Goal: Obtain resource: Download file/media

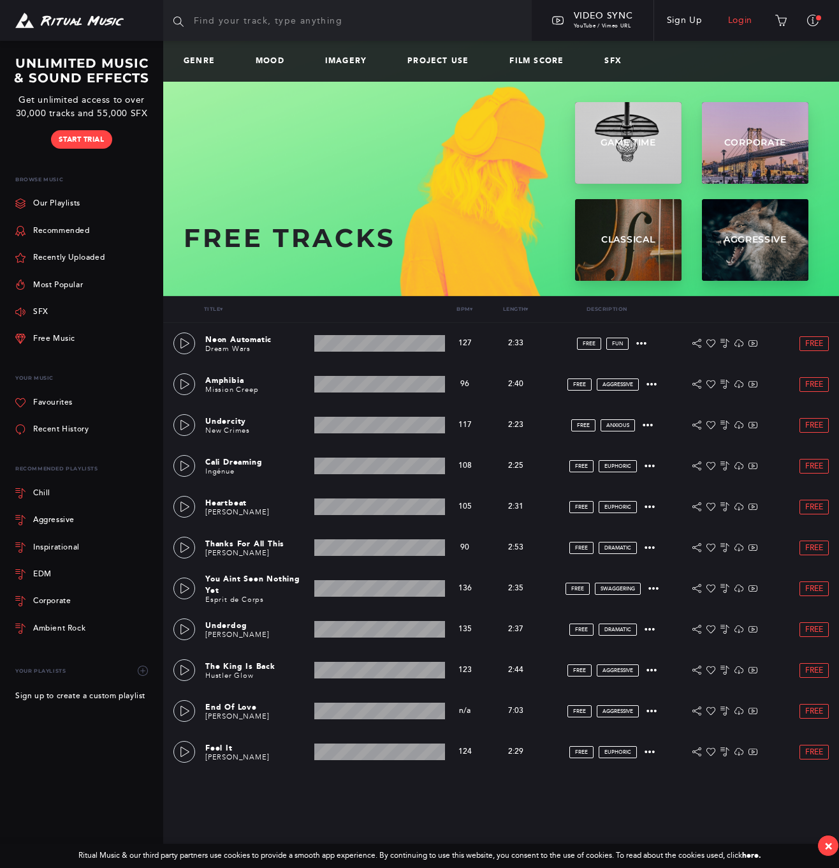
click at [742, 22] on link "Login" at bounding box center [741, 21] width 50 height 36
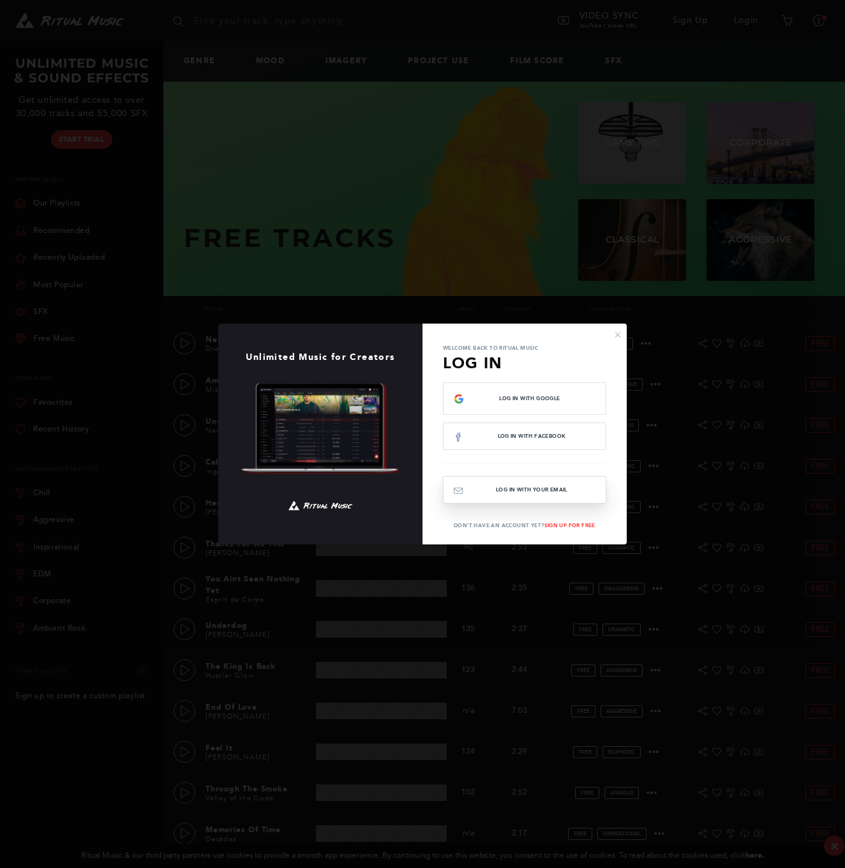
click at [575, 497] on button "Log In with your email" at bounding box center [524, 489] width 163 height 27
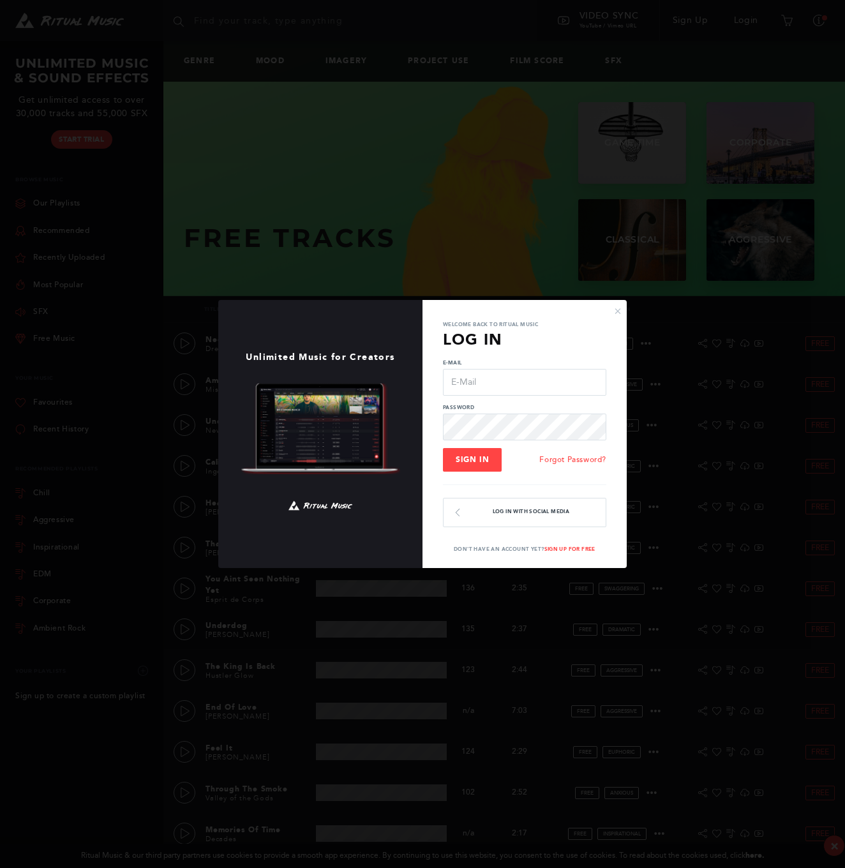
type input "[PERSON_NAME][EMAIL_ADDRESS][DOMAIN_NAME]"
click at [491, 456] on button "Sign In" at bounding box center [472, 460] width 59 height 24
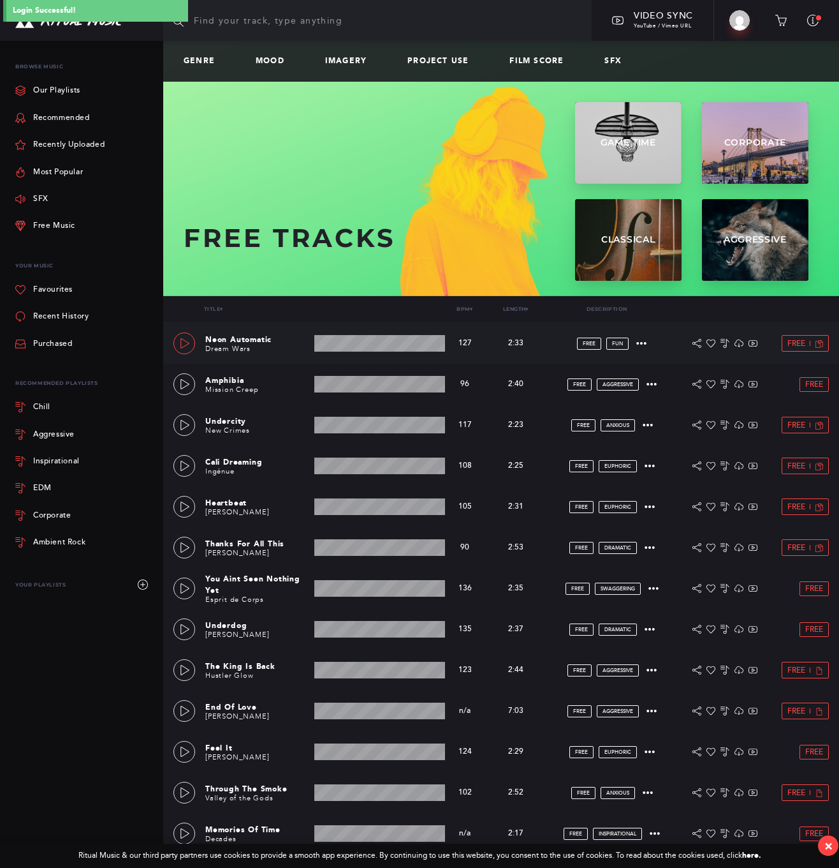
click at [175, 343] on link at bounding box center [185, 343] width 22 height 22
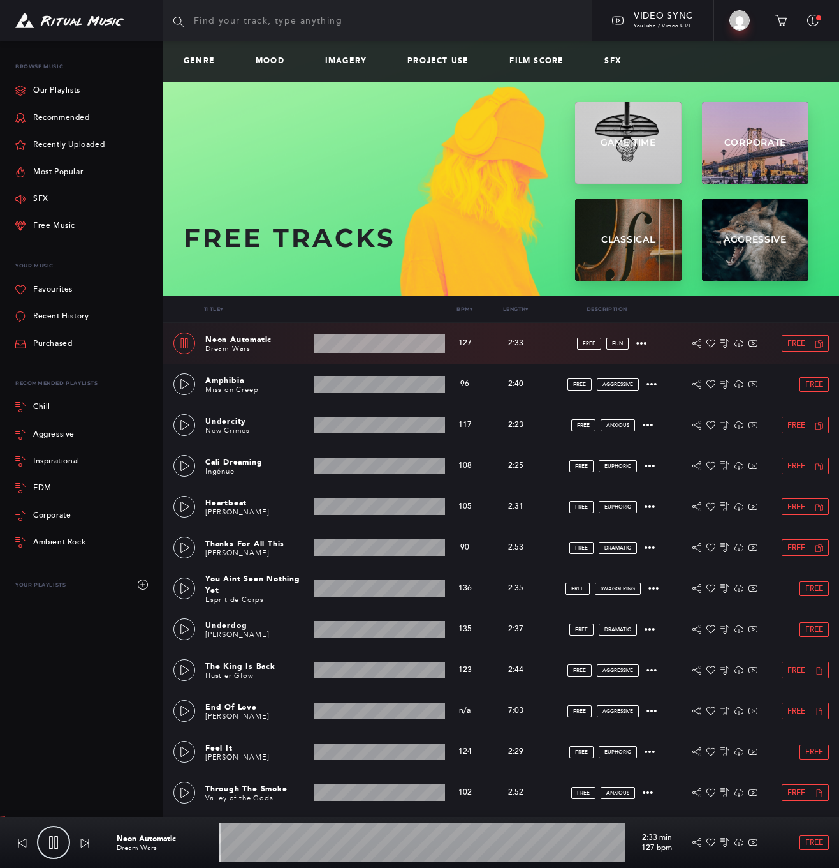
click at [182, 343] on icon at bounding box center [184, 343] width 10 height 10
type input "0.66"
click at [800, 339] on span "Free" at bounding box center [797, 343] width 18 height 8
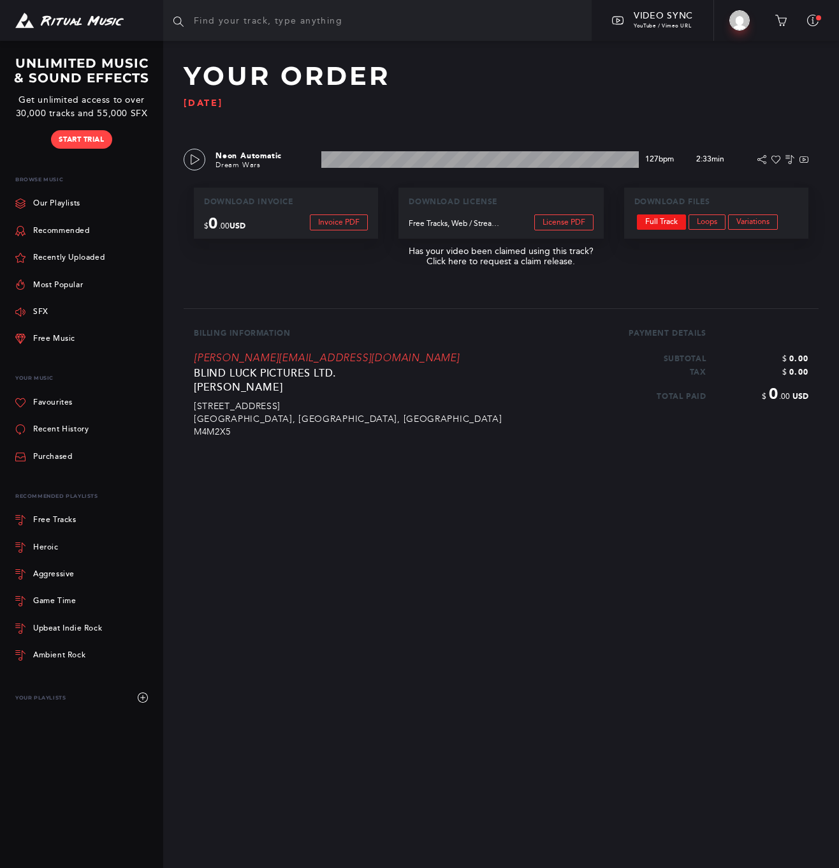
click at [664, 218] on link "Full Track" at bounding box center [661, 221] width 49 height 15
click at [66, 18] on img at bounding box center [69, 21] width 108 height 16
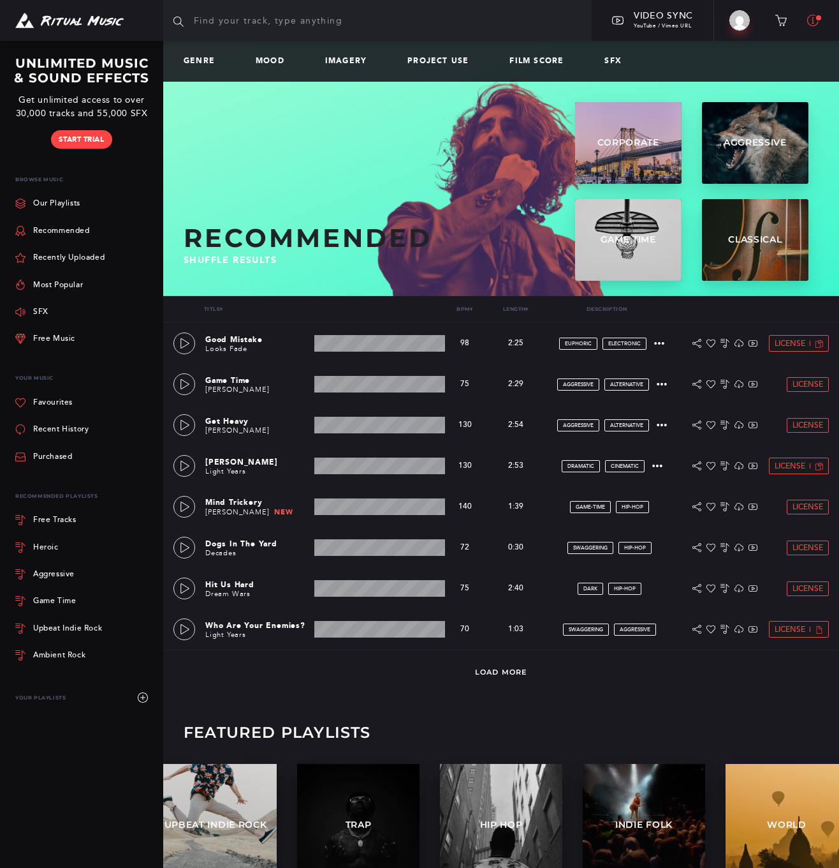
click at [811, 19] on icon at bounding box center [813, 20] width 11 height 11
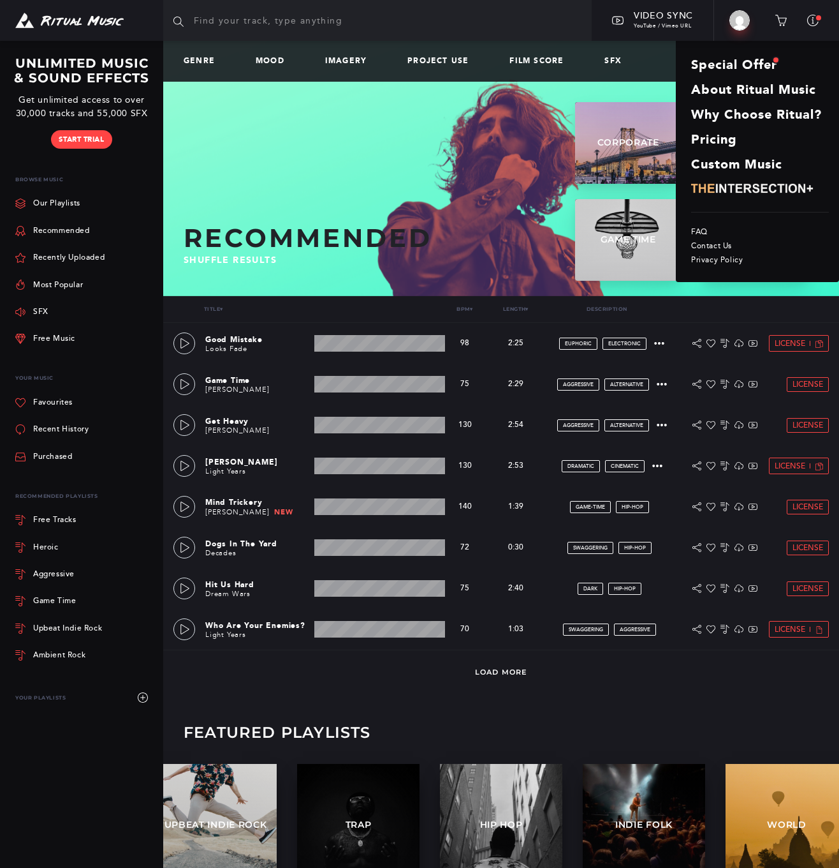
click at [770, 307] on div "Title ▾ Bpm ▾ Length ▾ Description Actions" at bounding box center [501, 309] width 676 height 27
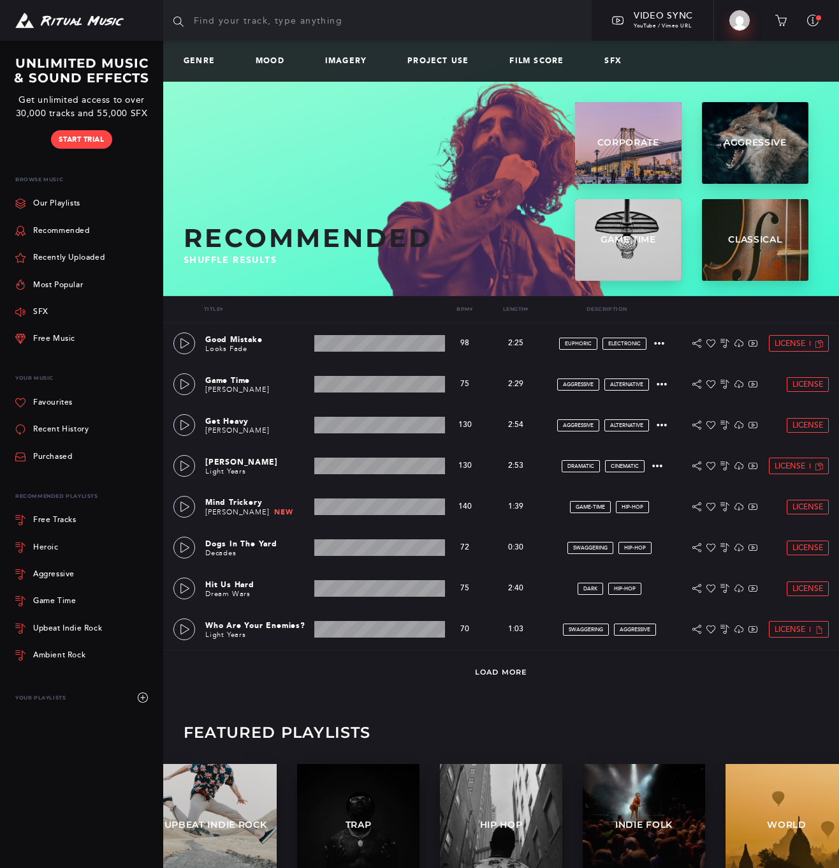
click at [743, 19] on img at bounding box center [740, 20] width 20 height 20
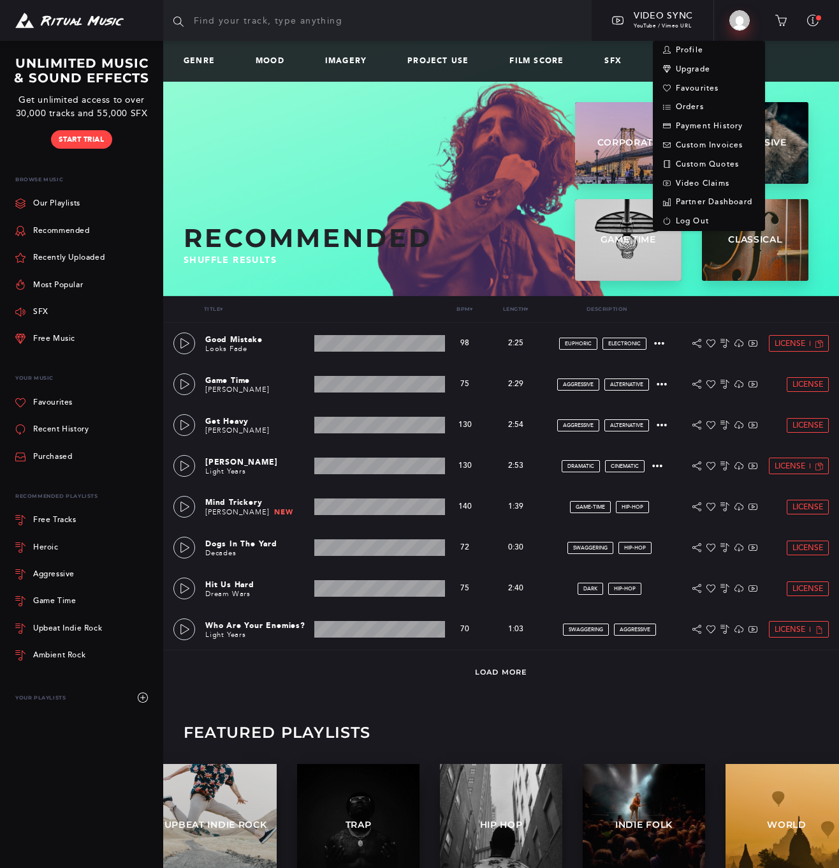
click at [743, 19] on img at bounding box center [740, 20] width 20 height 20
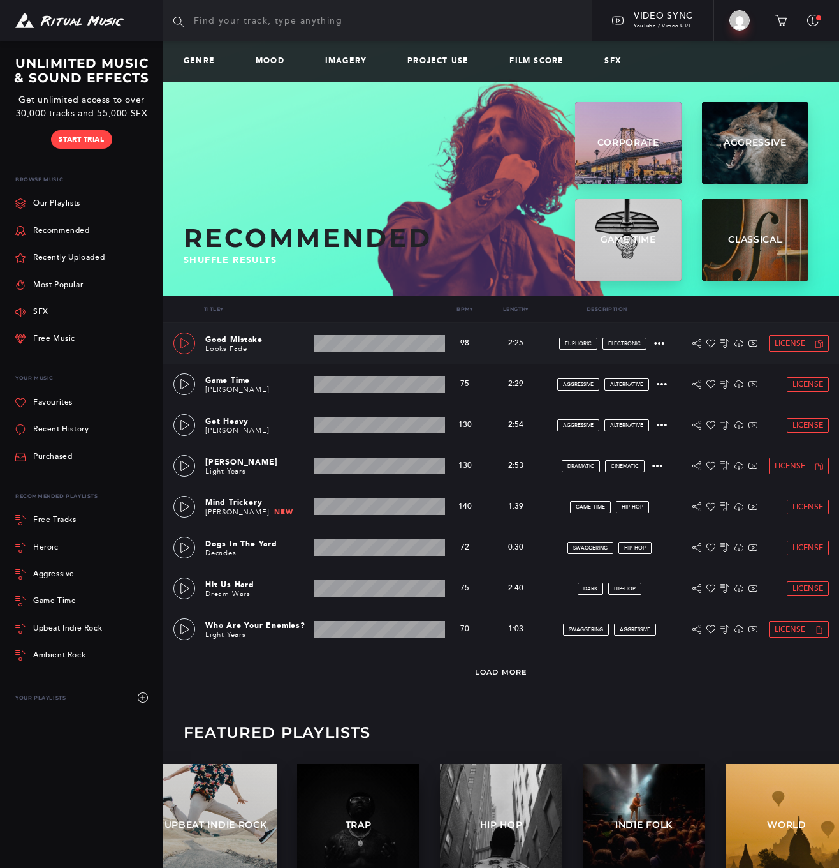
click at [189, 339] on icon at bounding box center [185, 343] width 10 height 10
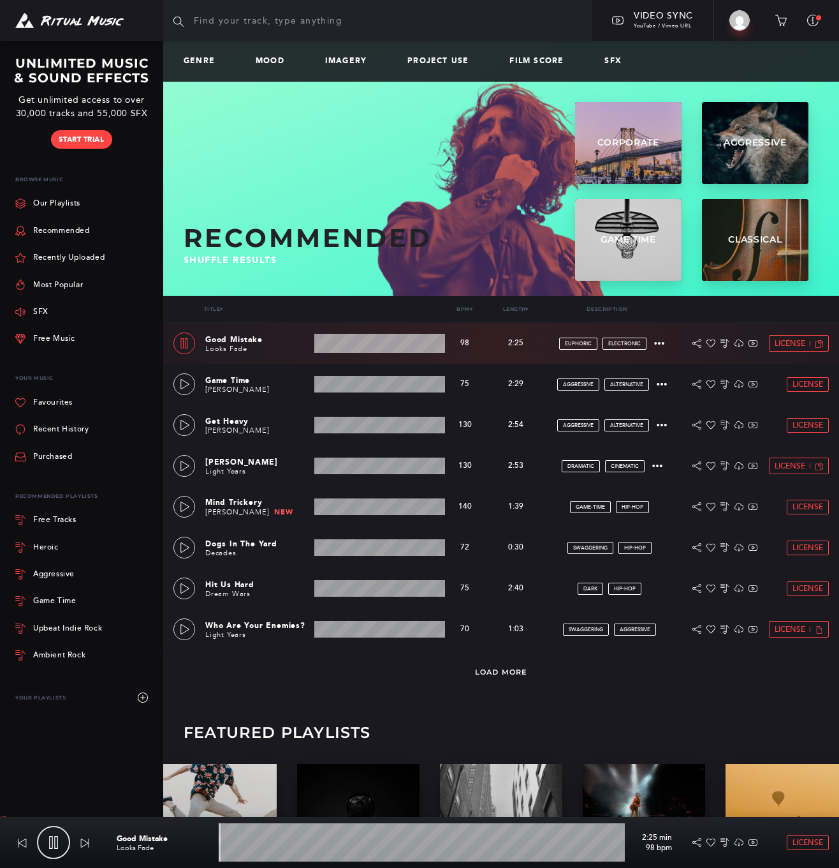
click at [376, 337] on wave at bounding box center [379, 343] width 131 height 19
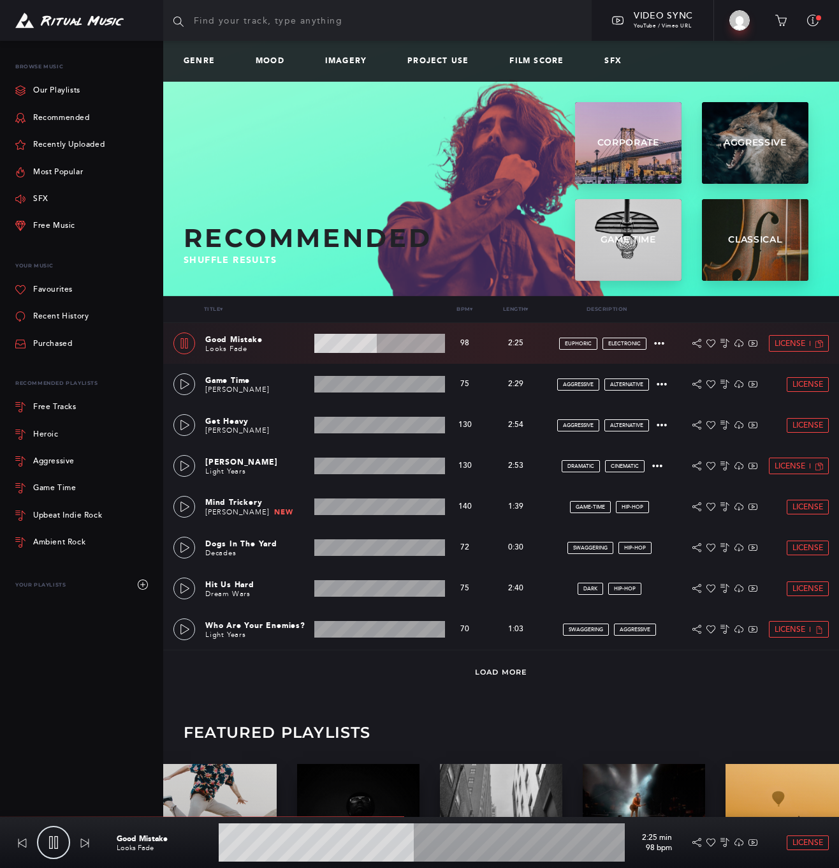
click at [184, 343] on icon at bounding box center [184, 343] width 10 height 10
click at [184, 386] on icon at bounding box center [185, 384] width 9 height 10
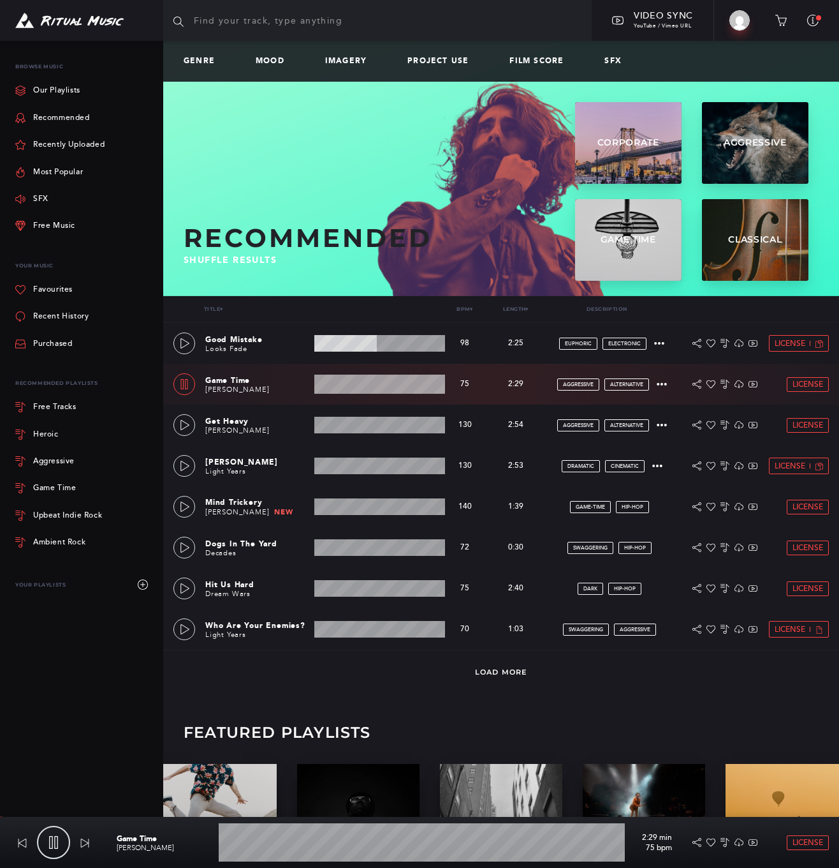
click at [350, 384] on wave at bounding box center [379, 383] width 131 height 19
click at [180, 420] on icon at bounding box center [185, 425] width 10 height 10
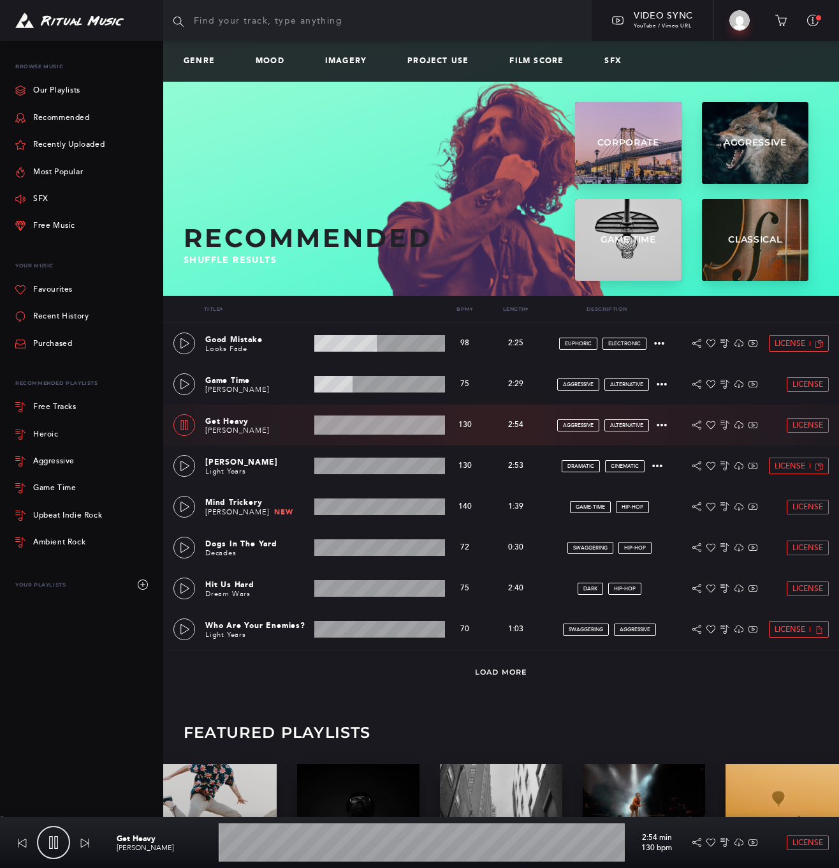
click at [187, 427] on icon at bounding box center [184, 425] width 10 height 10
click at [182, 466] on icon at bounding box center [185, 466] width 10 height 10
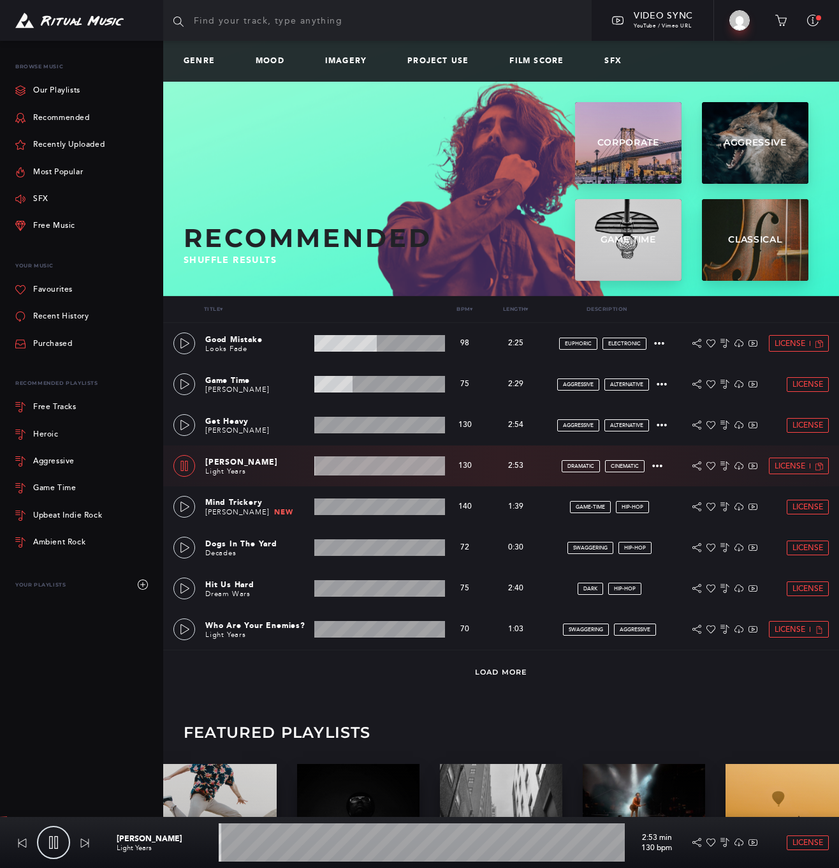
click at [362, 464] on wave at bounding box center [379, 465] width 131 height 19
click at [183, 463] on icon at bounding box center [184, 466] width 7 height 10
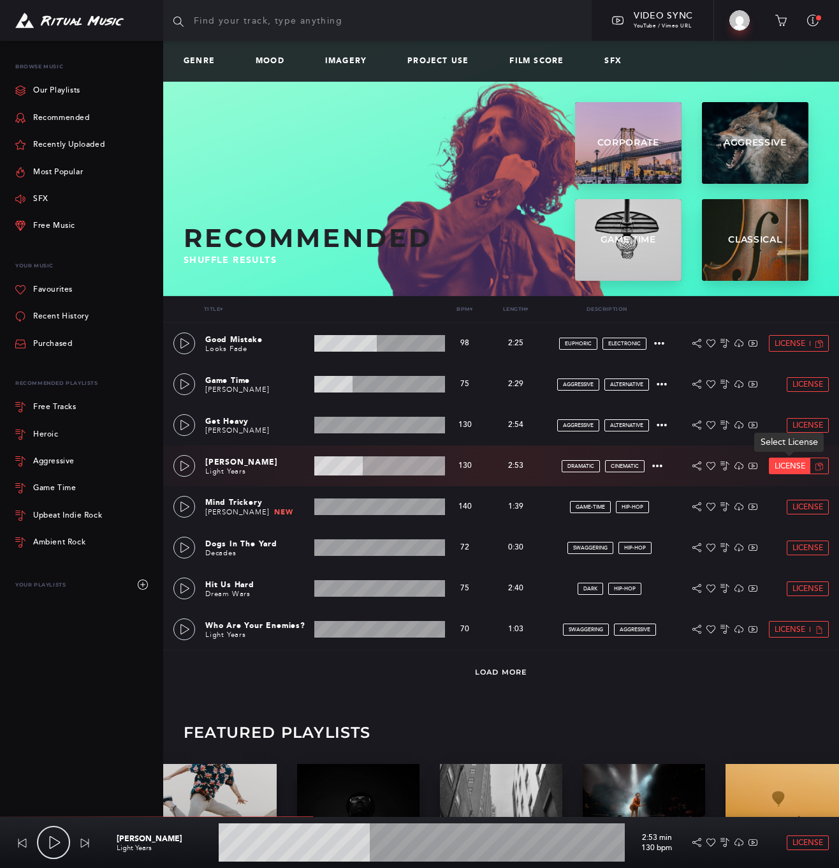
click at [792, 460] on link "License" at bounding box center [790, 465] width 41 height 15
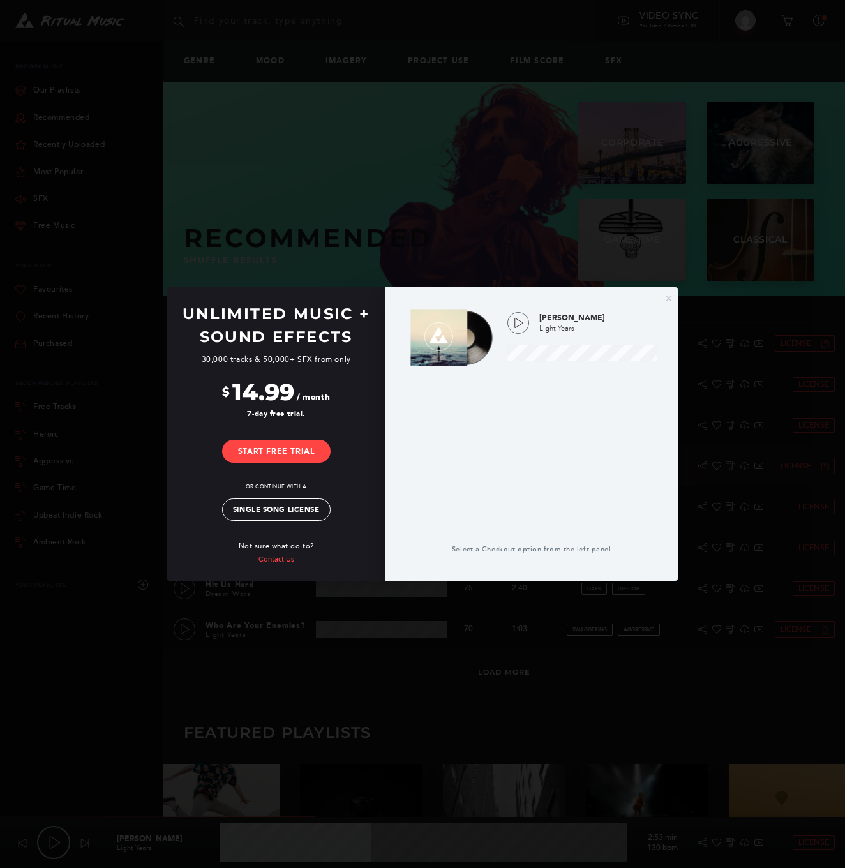
click at [662, 128] on div "× Unlimited Music + Sound Effects 30,000 tracks & 50,000+ SFX from only $ 14.99…" at bounding box center [422, 434] width 845 height 868
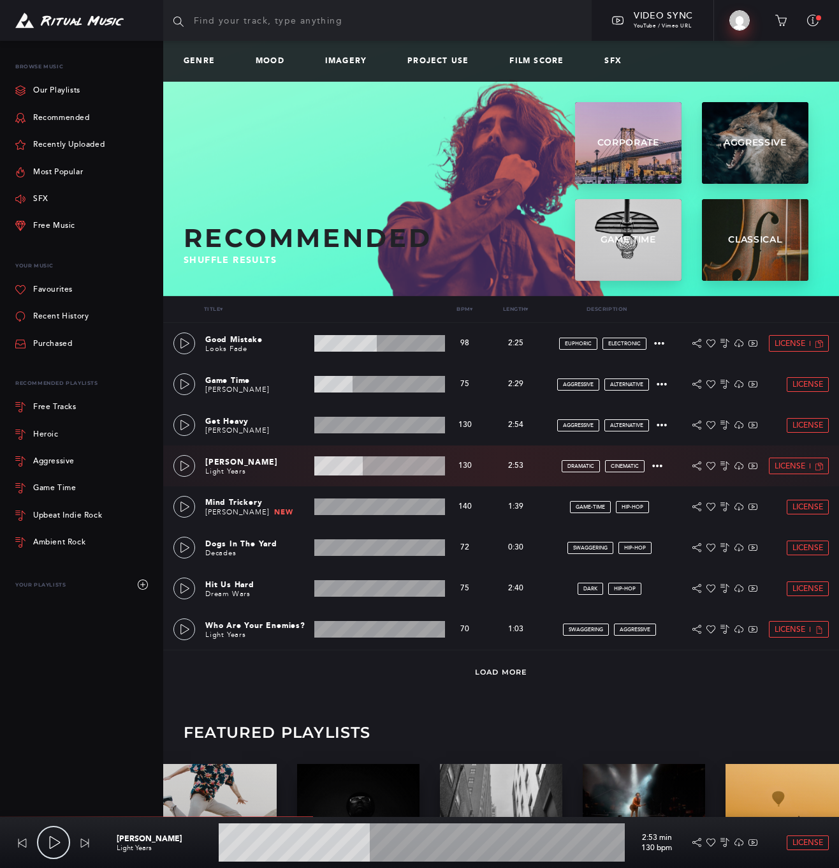
click at [744, 17] on img at bounding box center [740, 20] width 20 height 20
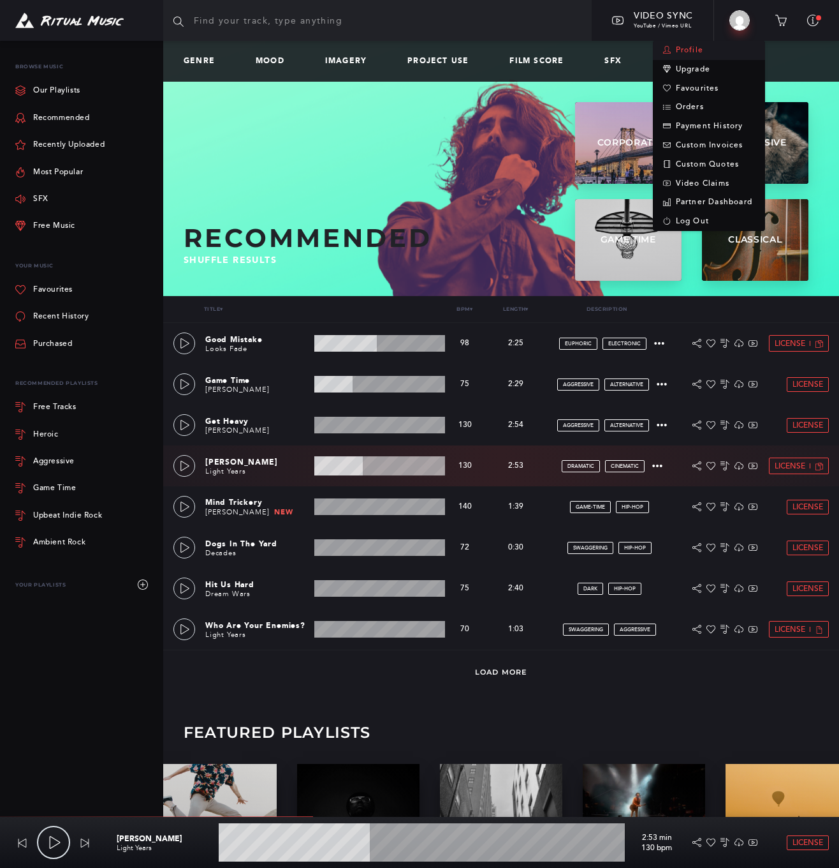
click at [698, 47] on link "Profile" at bounding box center [709, 50] width 112 height 19
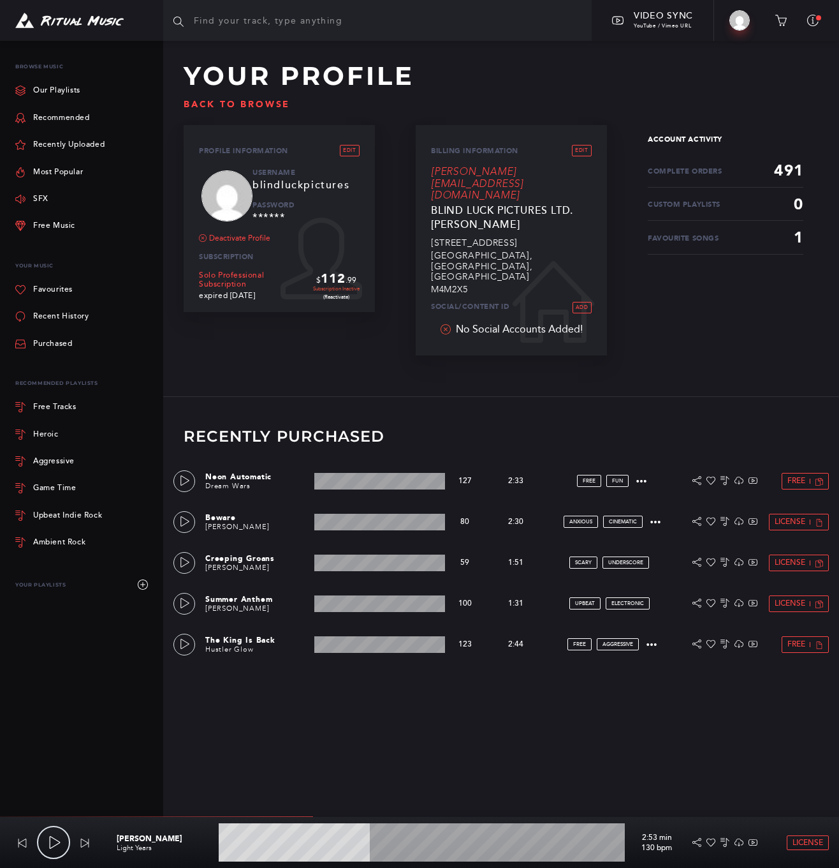
click at [66, 17] on img at bounding box center [69, 21] width 108 height 16
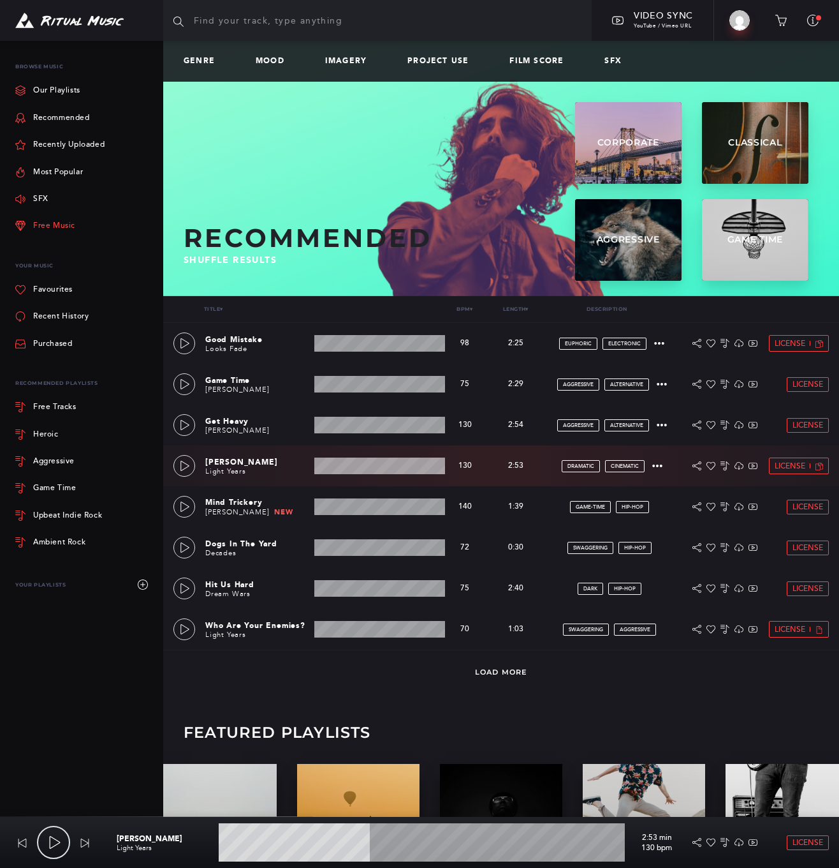
click at [60, 226] on link "Free Music" at bounding box center [45, 225] width 60 height 27
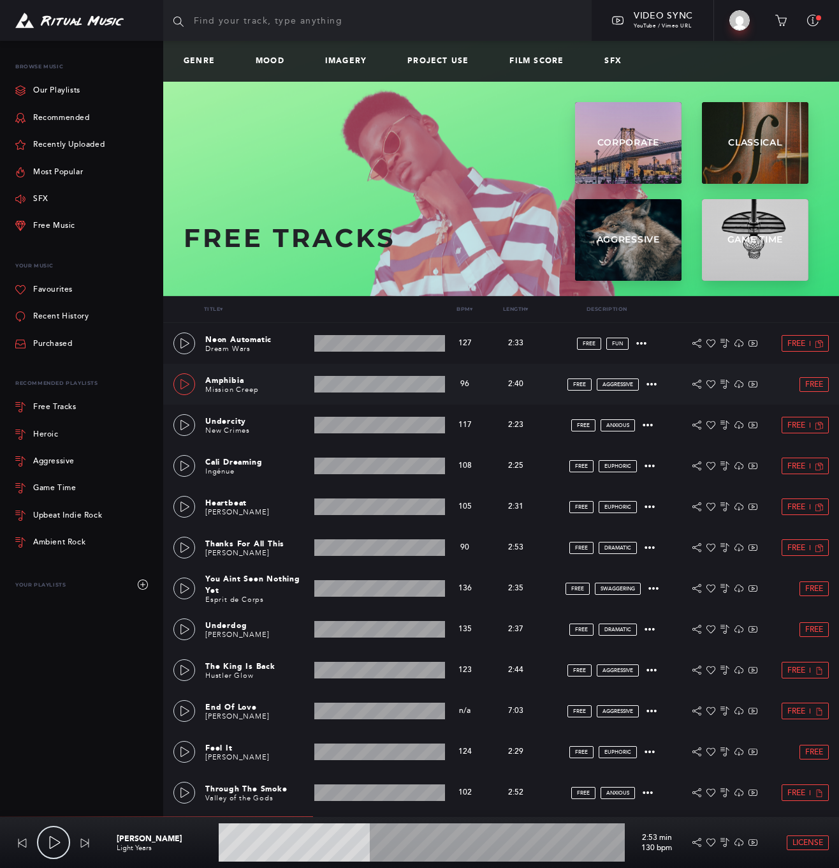
click at [178, 384] on link at bounding box center [185, 384] width 22 height 22
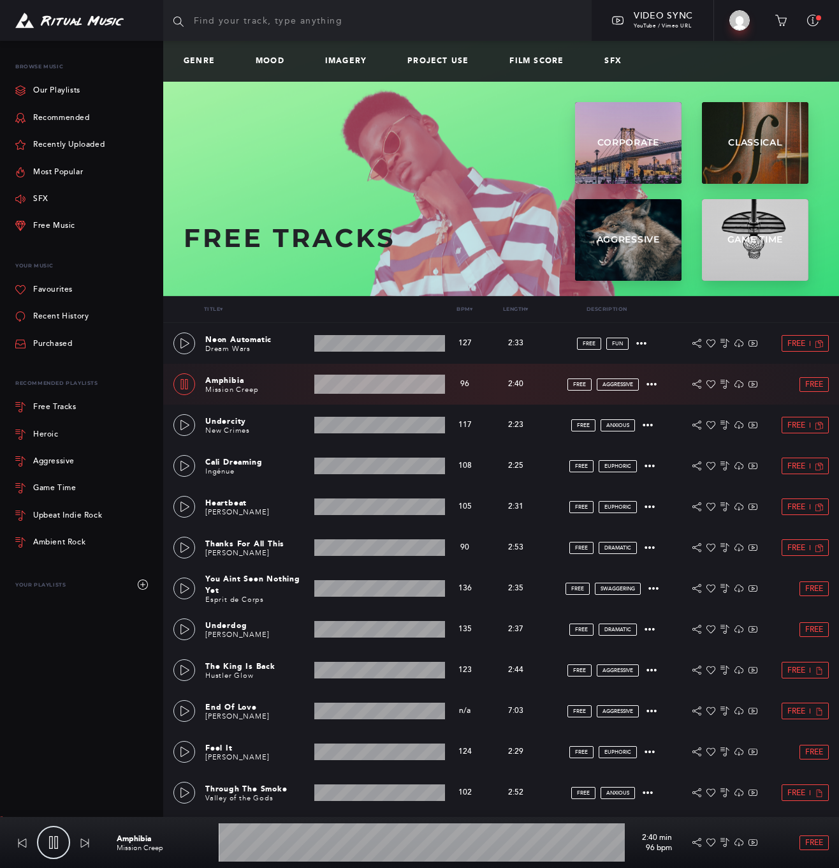
click at [373, 385] on wave at bounding box center [379, 383] width 131 height 19
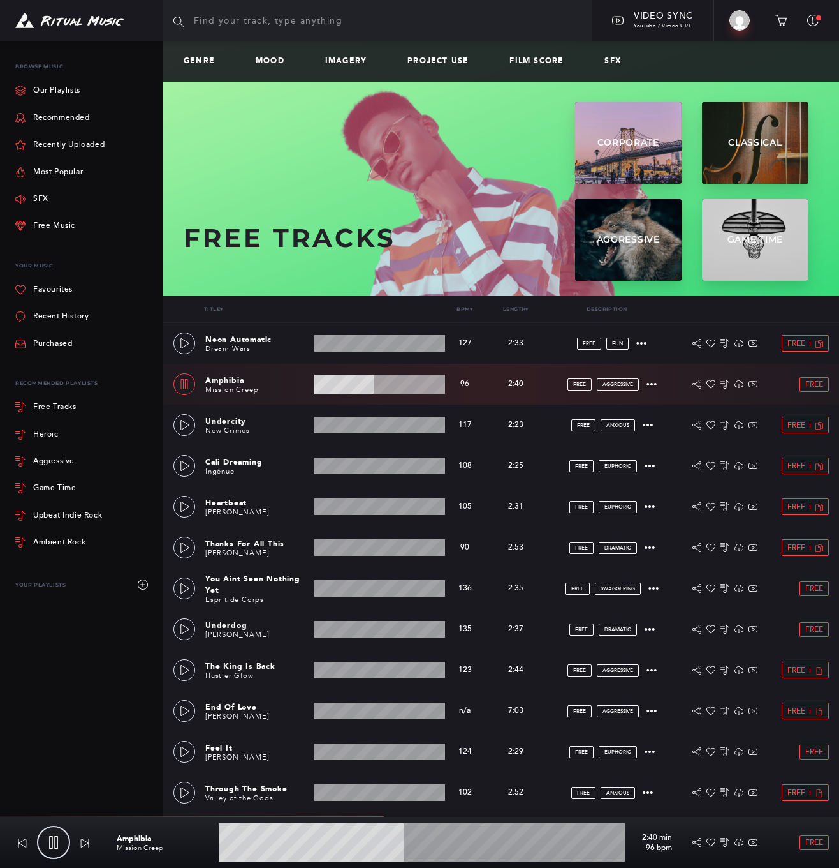
click at [185, 384] on icon at bounding box center [184, 384] width 7 height 10
type input "45.76"
click at [818, 385] on span "Free" at bounding box center [815, 384] width 18 height 8
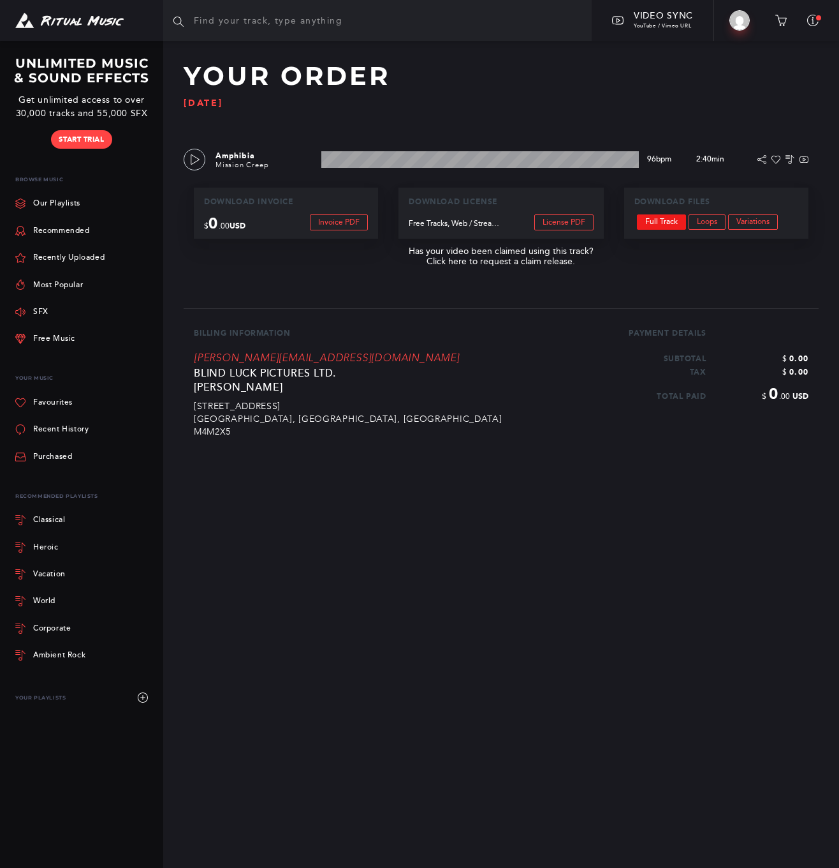
click at [659, 224] on link "Full Track" at bounding box center [661, 221] width 49 height 15
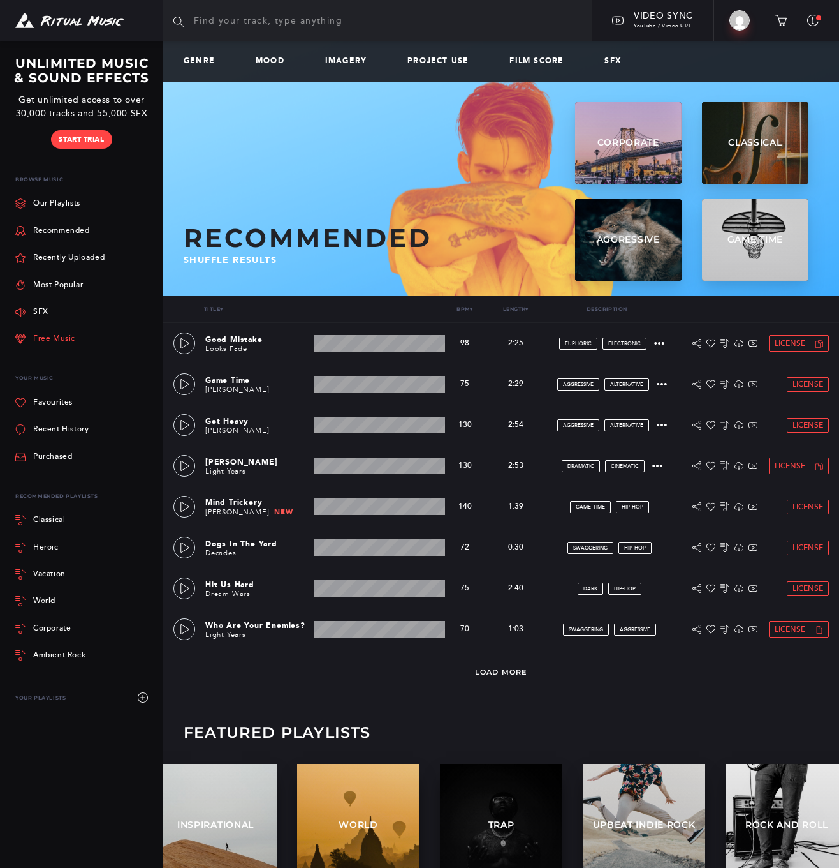
click at [41, 330] on link "Free Music" at bounding box center [45, 338] width 60 height 27
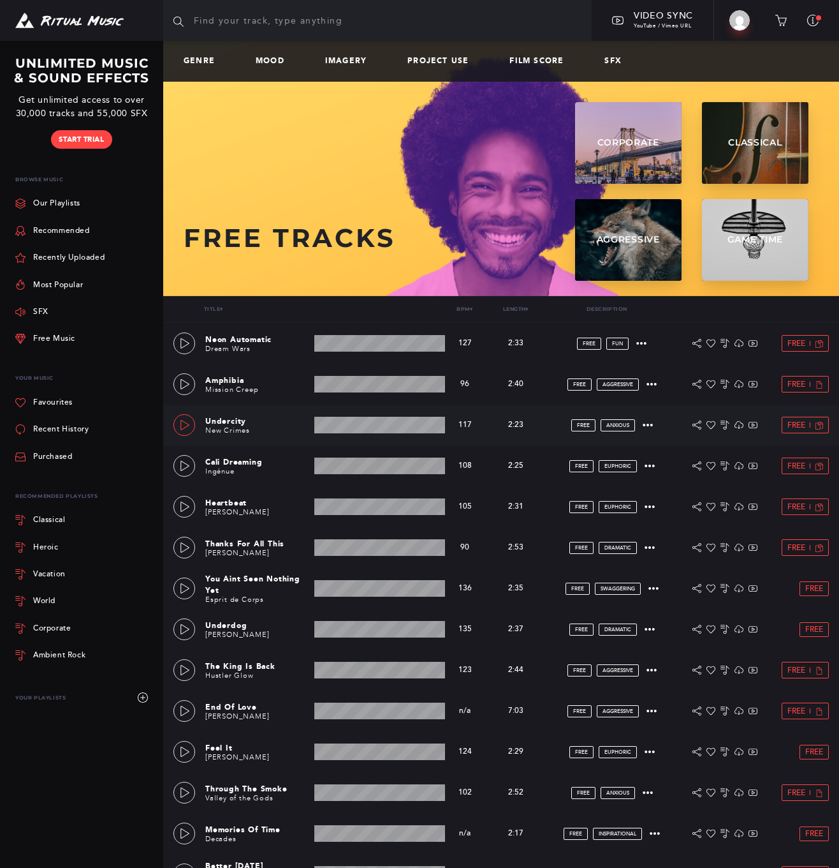
click at [185, 425] on icon at bounding box center [185, 425] width 10 height 10
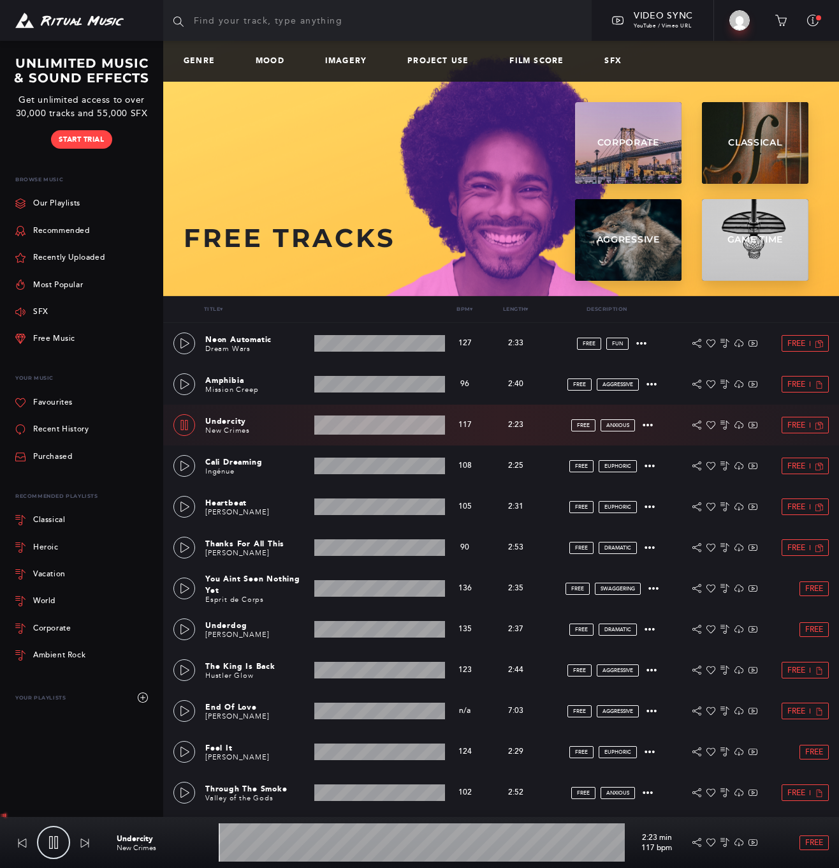
click at [383, 841] on wave at bounding box center [422, 842] width 406 height 38
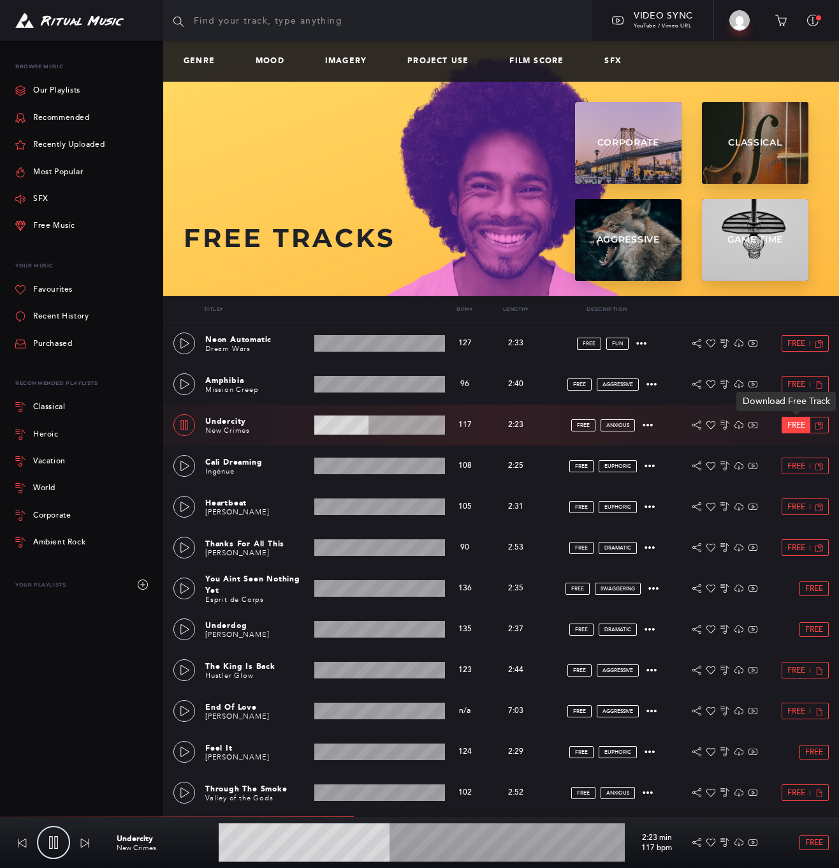
click at [795, 427] on span "Free" at bounding box center [797, 425] width 18 height 8
click at [53, 841] on icon at bounding box center [53, 842] width 13 height 13
type input "47.29"
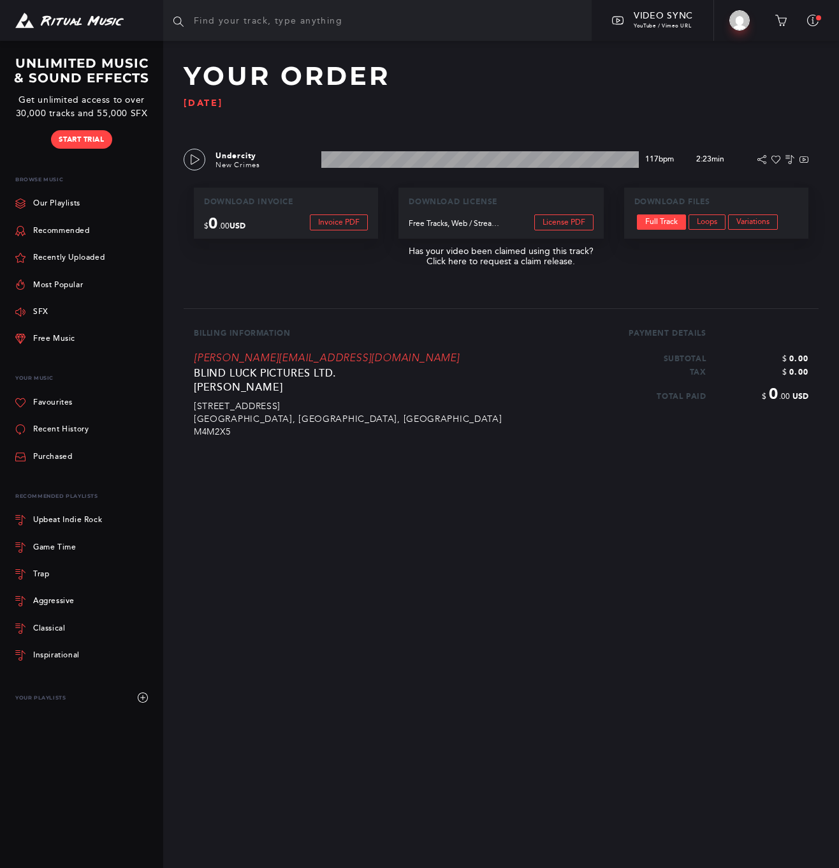
click at [617, 297] on div "Your Order [DATE] Undercity New Crimes 2:23 min 117 bpm 117 bpm 2:23 min FREE D…" at bounding box center [501, 239] width 676 height 396
click at [658, 222] on link "Full Track" at bounding box center [661, 221] width 49 height 15
click at [633, 277] on div "Your Order Fri Sep 19 2025 Undercity New Crimes 2:23 min 117 bpm 117 bpm 2:23 m…" at bounding box center [501, 239] width 676 height 396
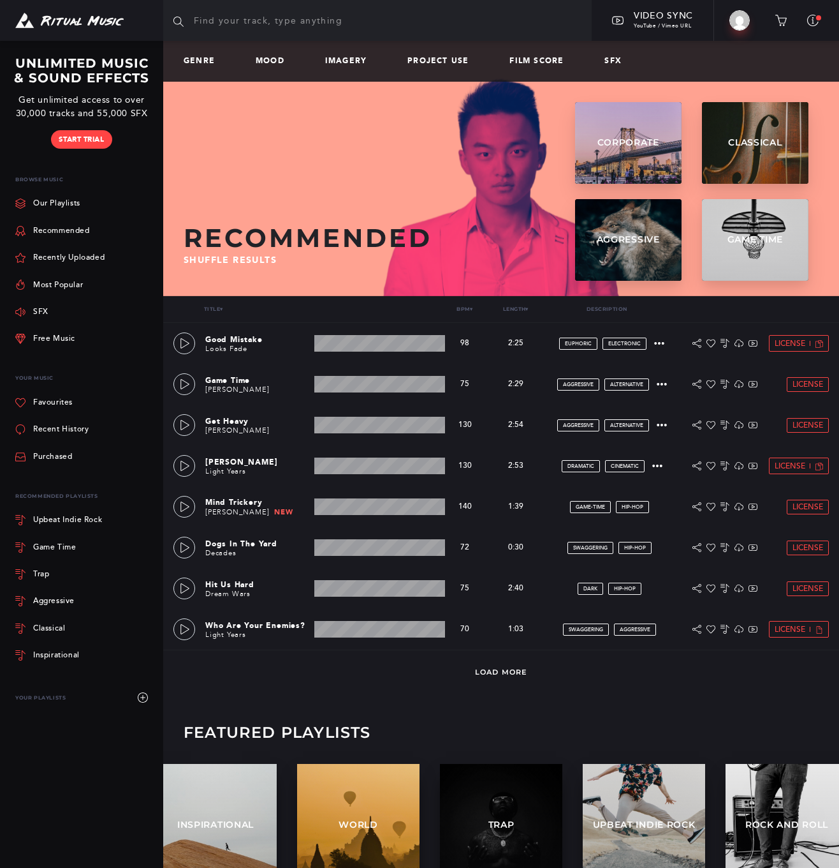
drag, startPoint x: 80, startPoint y: 335, endPoint x: 73, endPoint y: 337, distance: 7.3
click at [78, 336] on div "Free Music" at bounding box center [84, 338] width 138 height 27
click at [48, 337] on link "Free Music" at bounding box center [45, 338] width 60 height 27
